Goal: Task Accomplishment & Management: Manage account settings

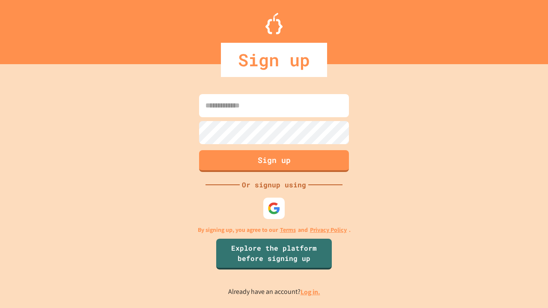
click at [311, 292] on link "Log in." at bounding box center [310, 292] width 20 height 9
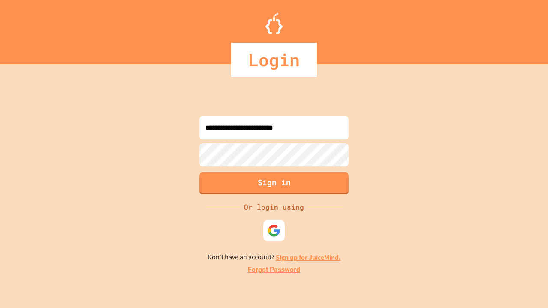
type input "**********"
